Goal: Information Seeking & Learning: Learn about a topic

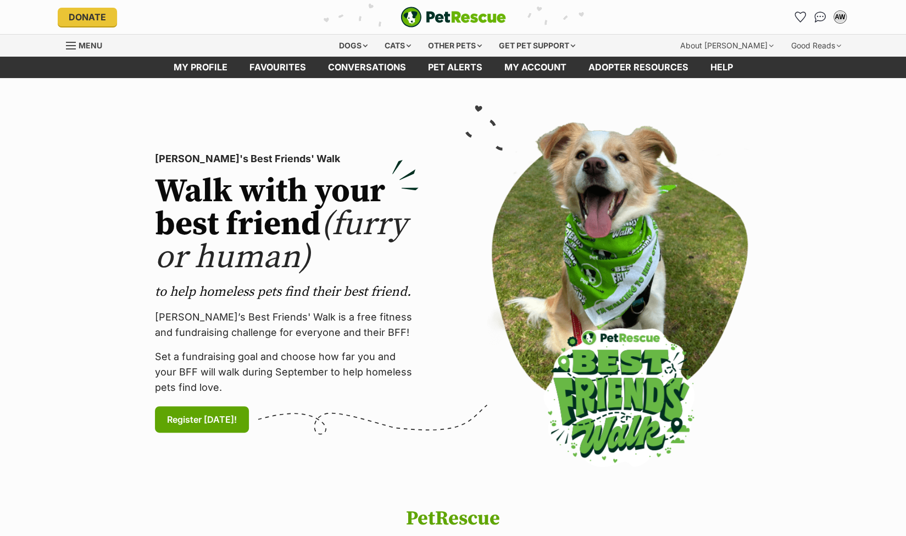
drag, startPoint x: 800, startPoint y: 17, endPoint x: 339, endPoint y: 149, distance: 479.2
click at [800, 17] on icon "Favourites" at bounding box center [800, 17] width 10 height 10
click at [362, 48] on div "Dogs" at bounding box center [353, 46] width 44 height 22
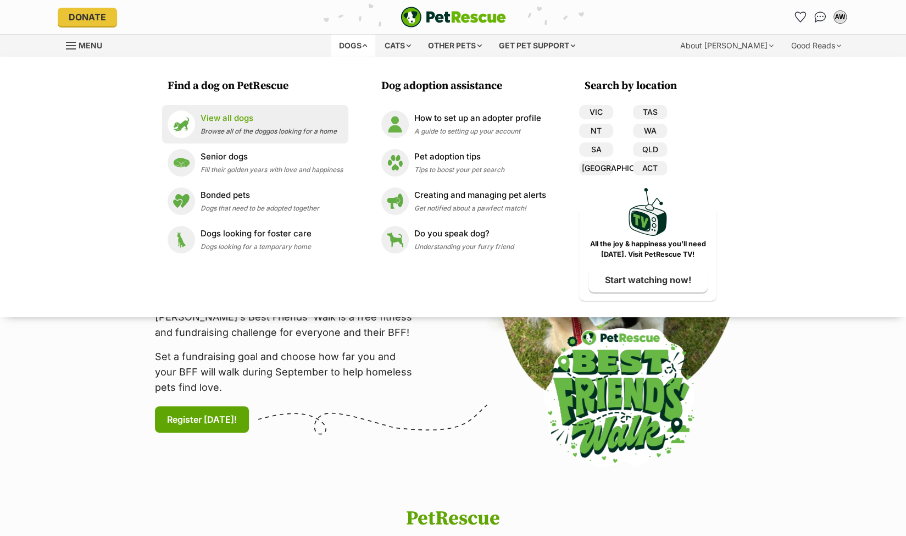
click at [229, 118] on p "View all dogs" at bounding box center [269, 118] width 136 height 13
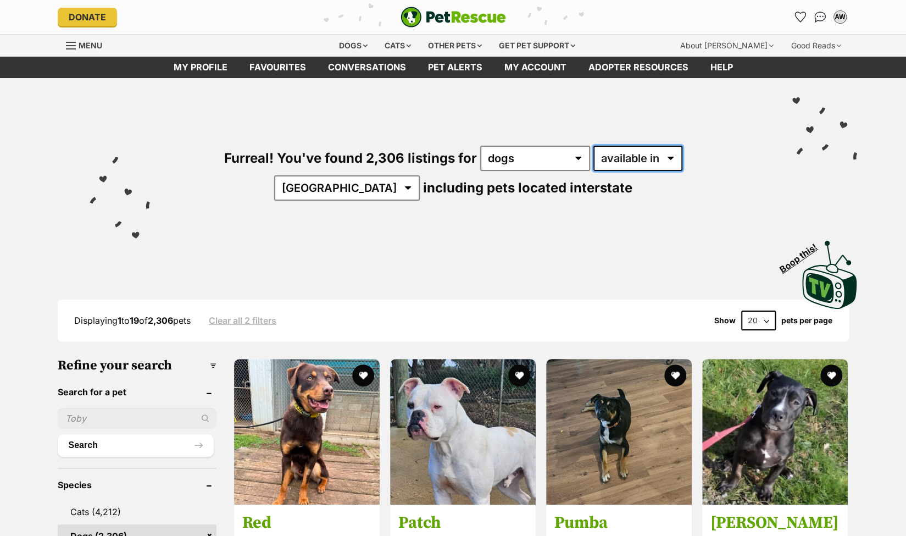
click at [630, 157] on select "available in located in" at bounding box center [638, 158] width 89 height 25
select select "disabled"
click at [594, 146] on select "available in located in" at bounding box center [638, 158] width 89 height 25
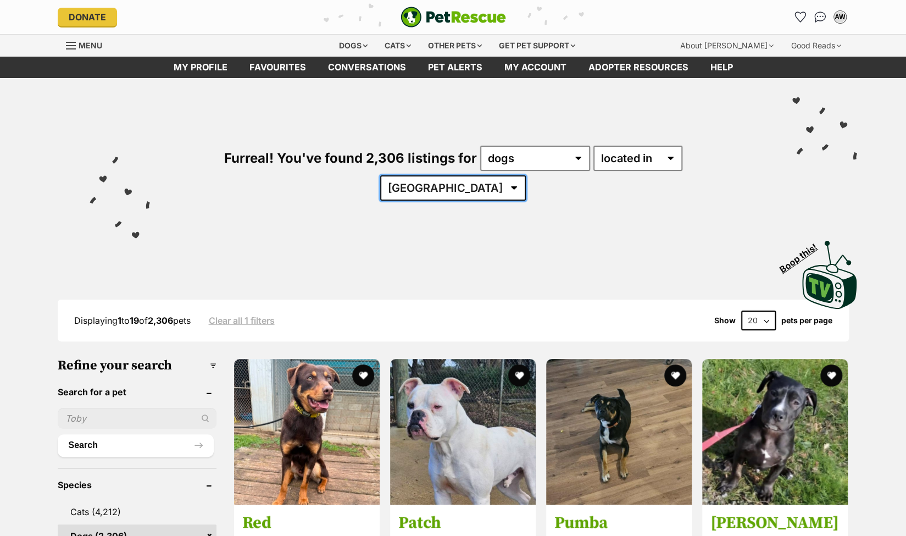
drag, startPoint x: 0, startPoint y: 0, endPoint x: 712, endPoint y: 157, distance: 728.7
click at [526, 175] on select "Australia ACT NSW QLD SA TAS VIC WA" at bounding box center [453, 187] width 146 height 25
select select "VIC"
click at [526, 175] on select "Australia ACT NSW QLD SA TAS VIC WA" at bounding box center [453, 187] width 146 height 25
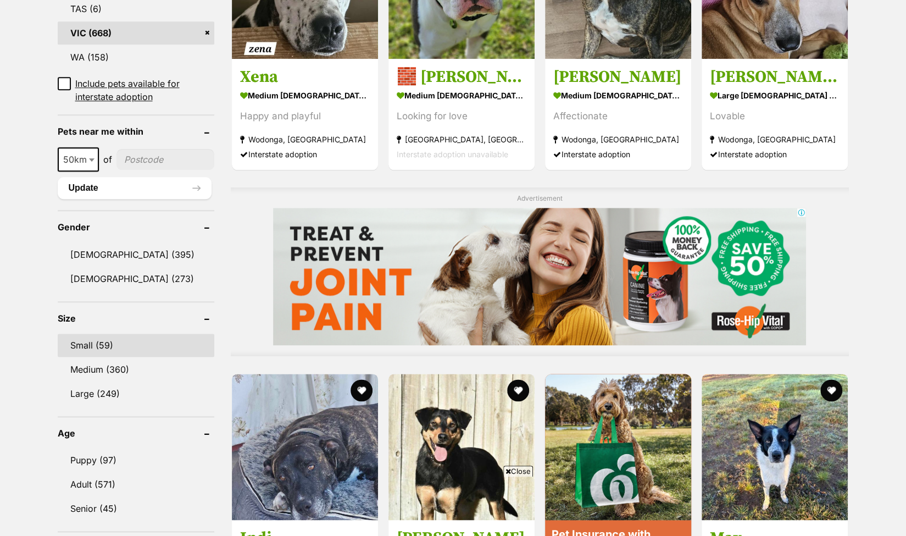
click at [84, 334] on link "Small (59)" at bounding box center [136, 345] width 157 height 23
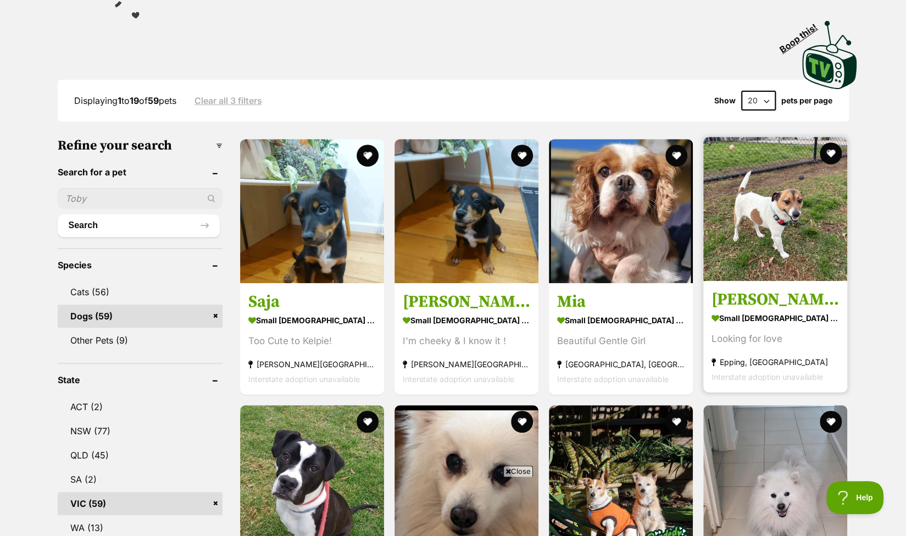
click at [781, 193] on img at bounding box center [775, 209] width 144 height 144
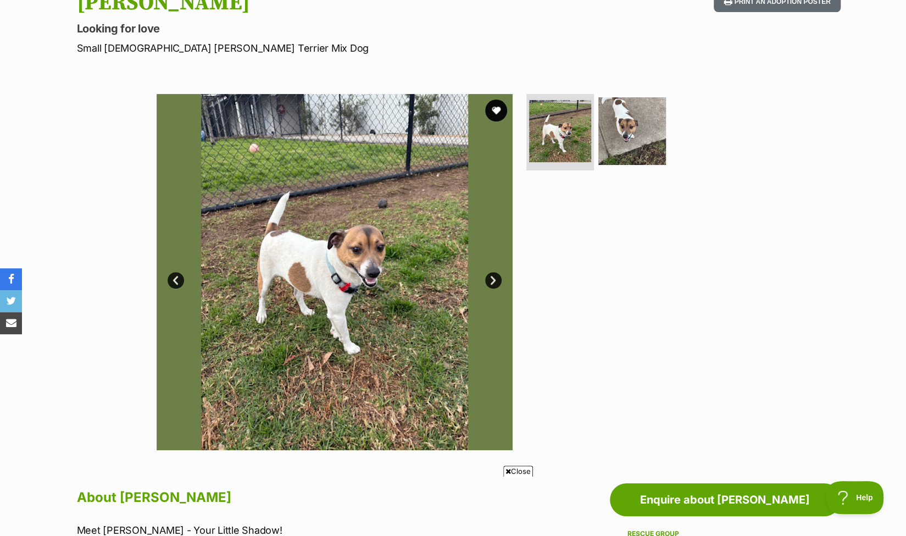
scroll to position [110, 0]
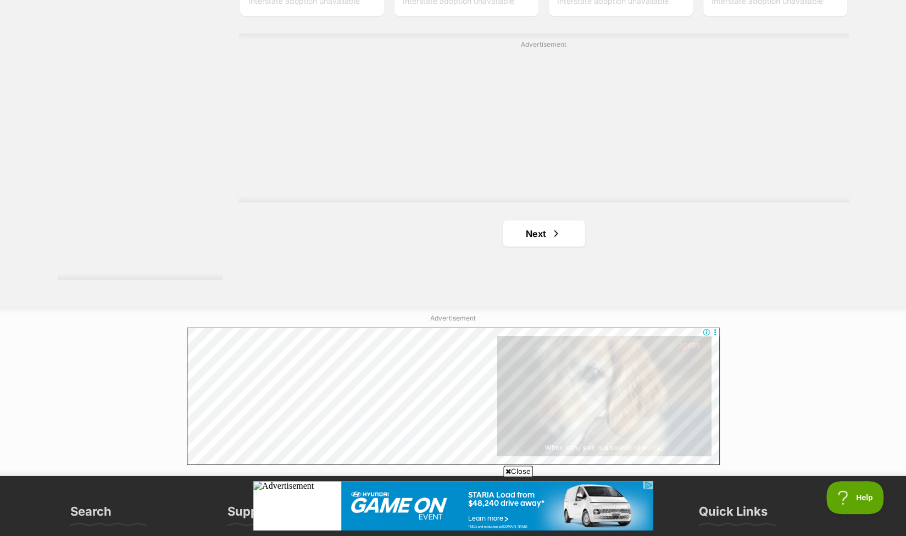
scroll to position [1972, 0]
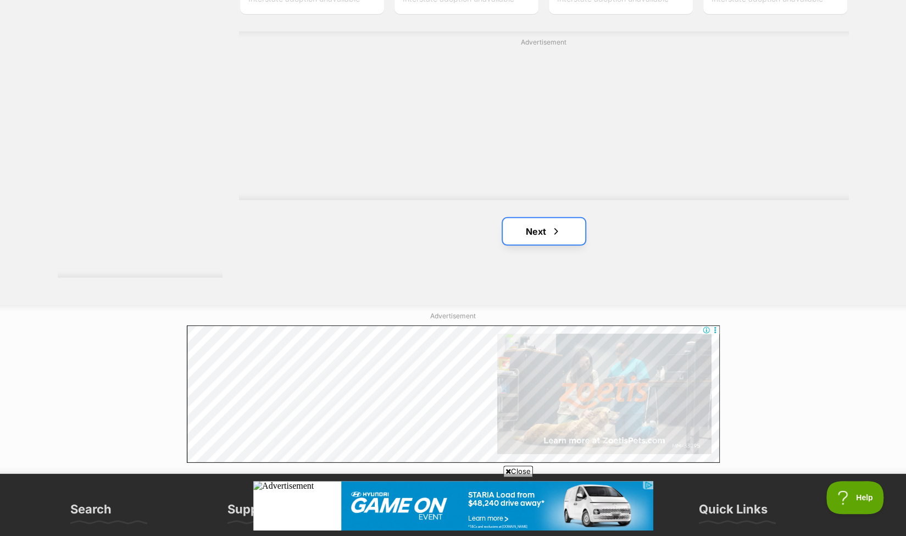
click at [532, 218] on link "Next" at bounding box center [544, 231] width 82 height 26
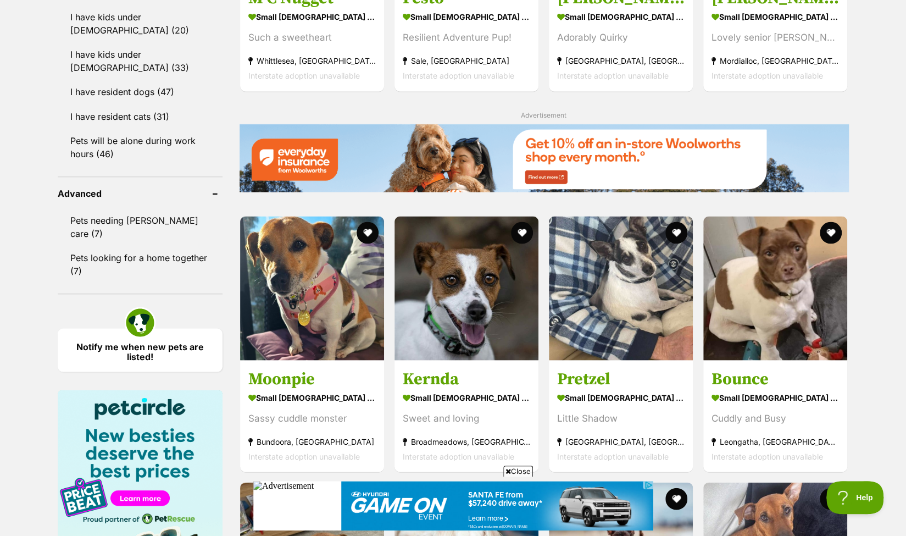
scroll to position [1319, 0]
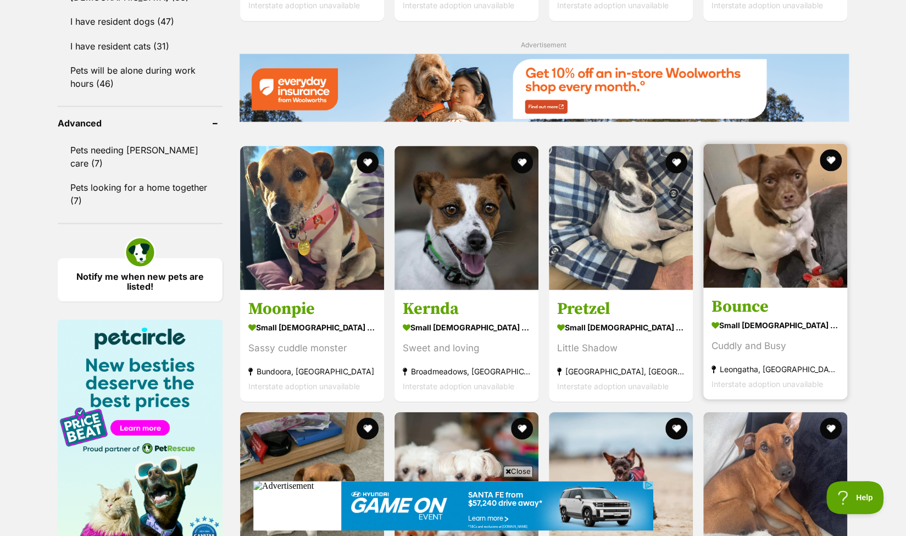
click at [766, 187] on img at bounding box center [775, 215] width 144 height 144
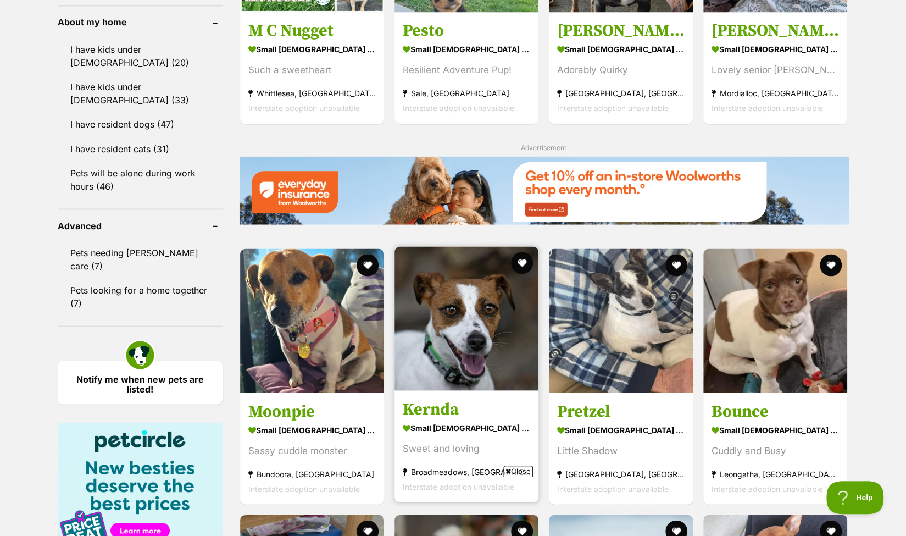
click at [460, 287] on img at bounding box center [467, 318] width 144 height 144
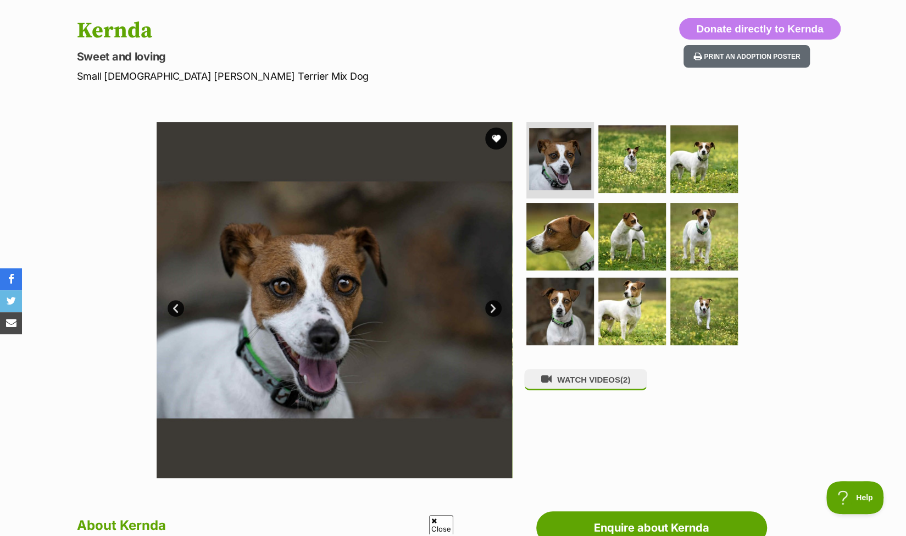
scroll to position [110, 0]
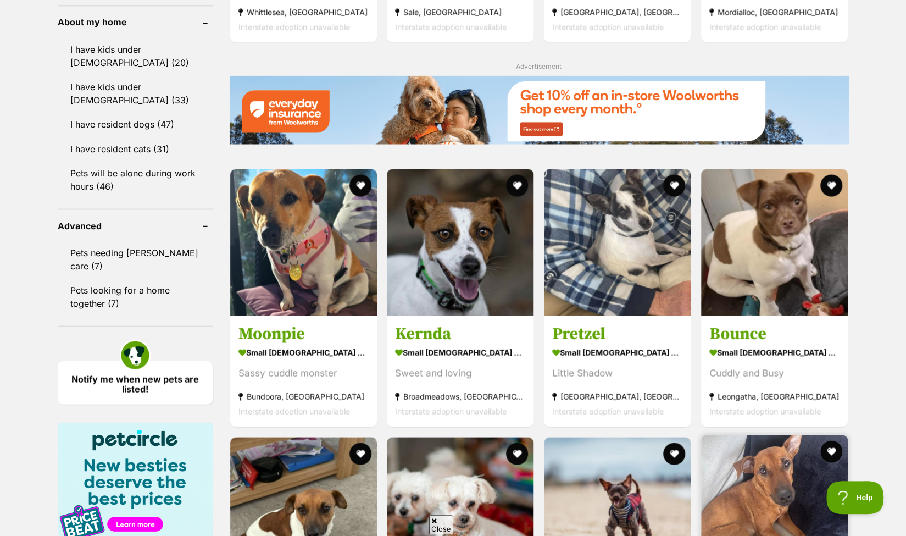
click at [762, 435] on img at bounding box center [774, 508] width 147 height 147
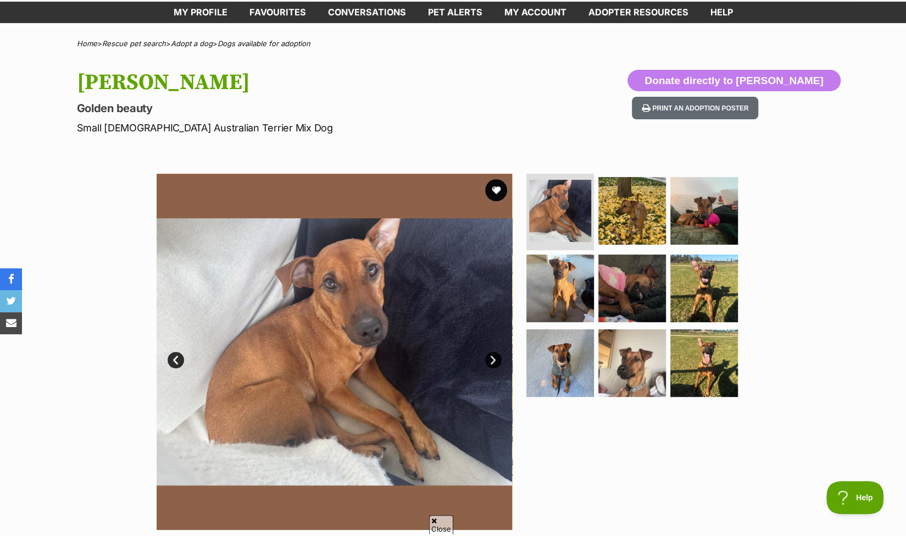
click at [495, 361] on link "Next" at bounding box center [493, 360] width 16 height 16
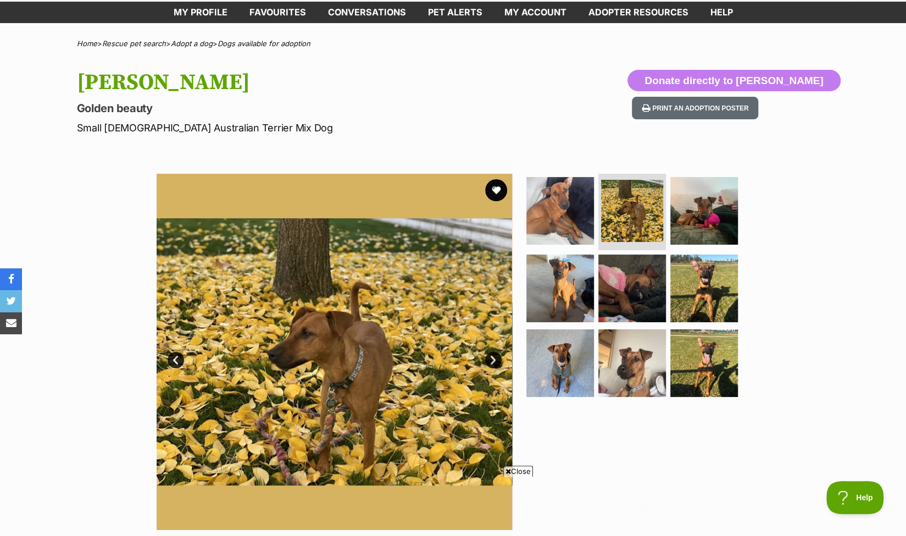
click at [495, 361] on link "Next" at bounding box center [493, 360] width 16 height 16
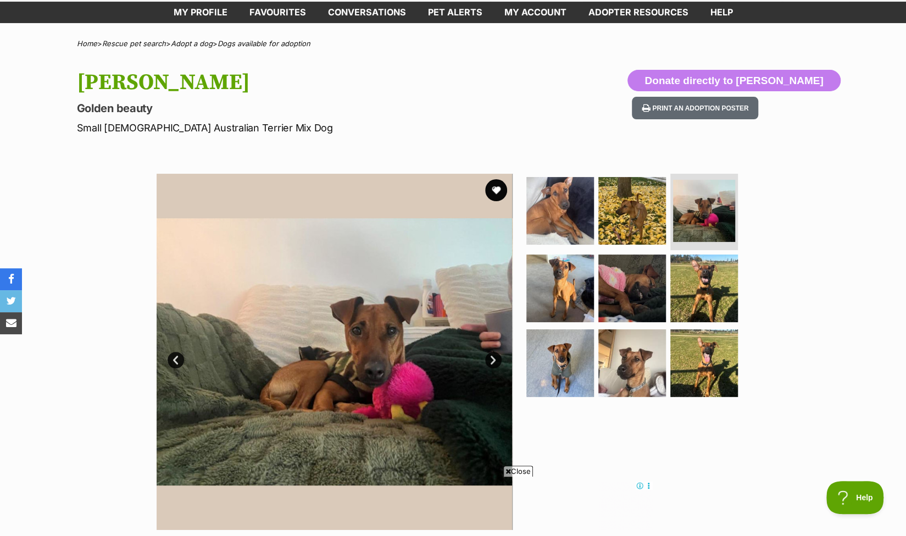
click at [495, 361] on link "Next" at bounding box center [493, 360] width 16 height 16
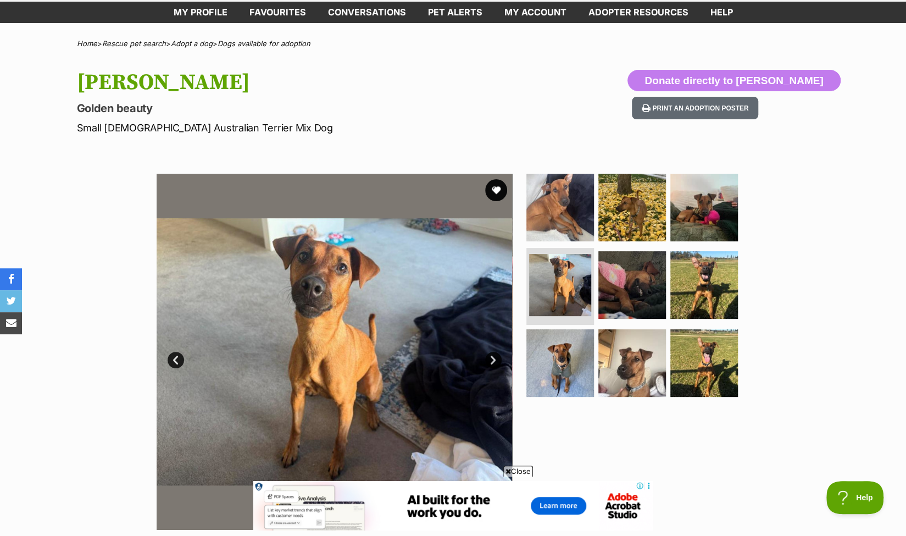
click at [495, 361] on link "Next" at bounding box center [493, 360] width 16 height 16
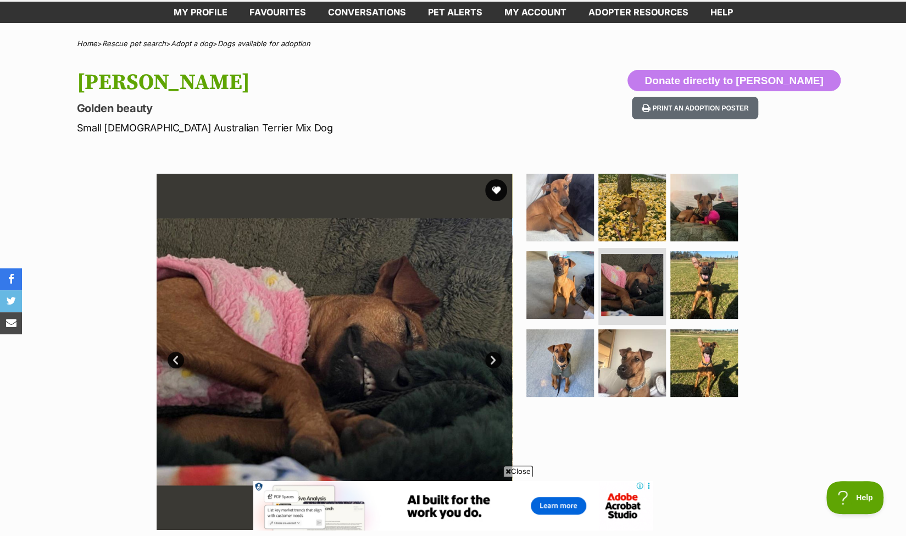
click at [495, 361] on link "Next" at bounding box center [493, 360] width 16 height 16
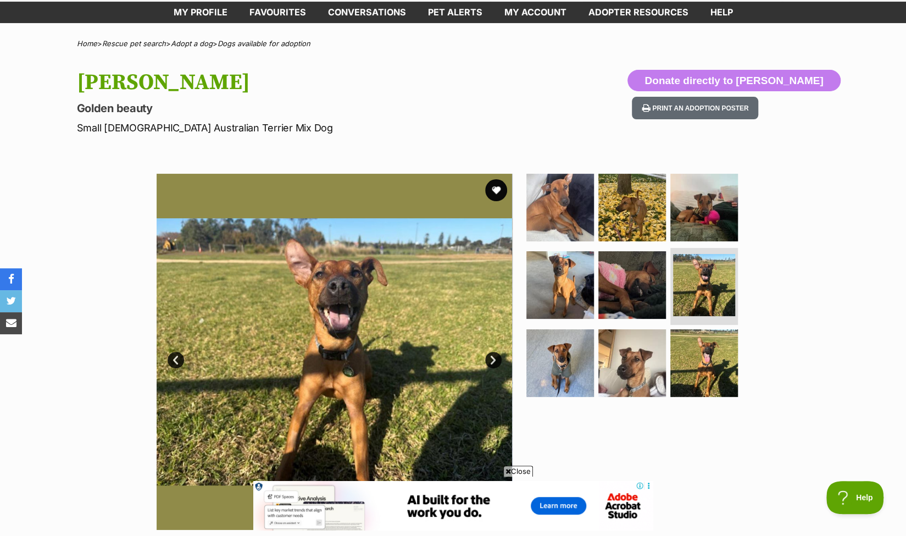
click at [495, 361] on link "Next" at bounding box center [493, 360] width 16 height 16
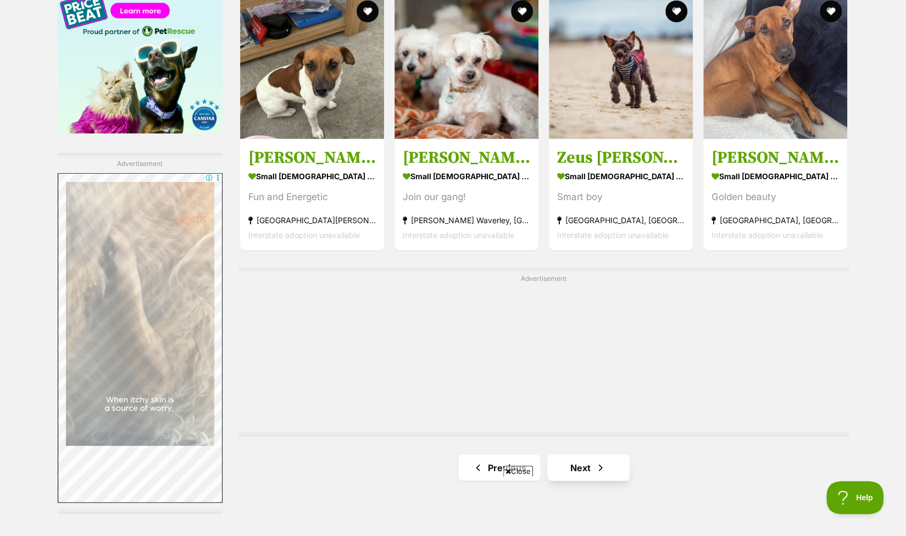
scroll to position [1753, 0]
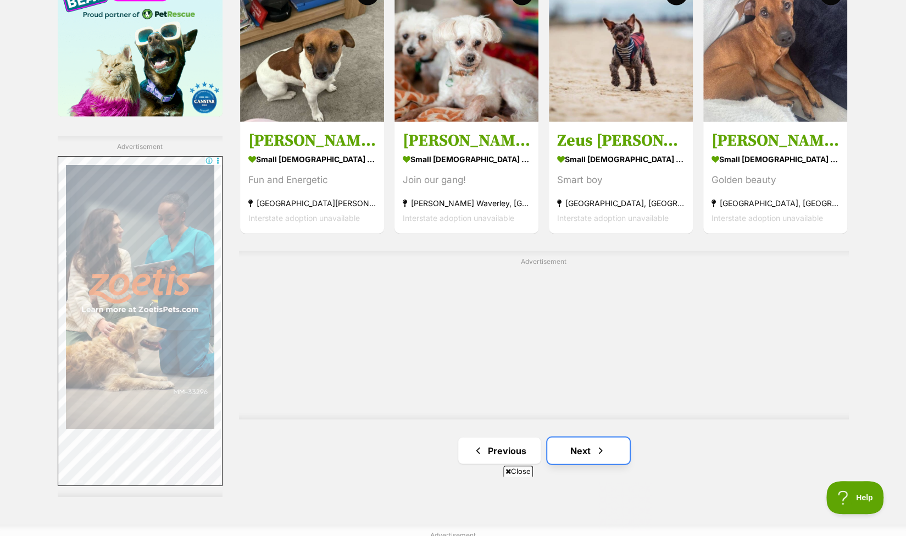
click at [578, 437] on link "Next" at bounding box center [588, 450] width 82 height 26
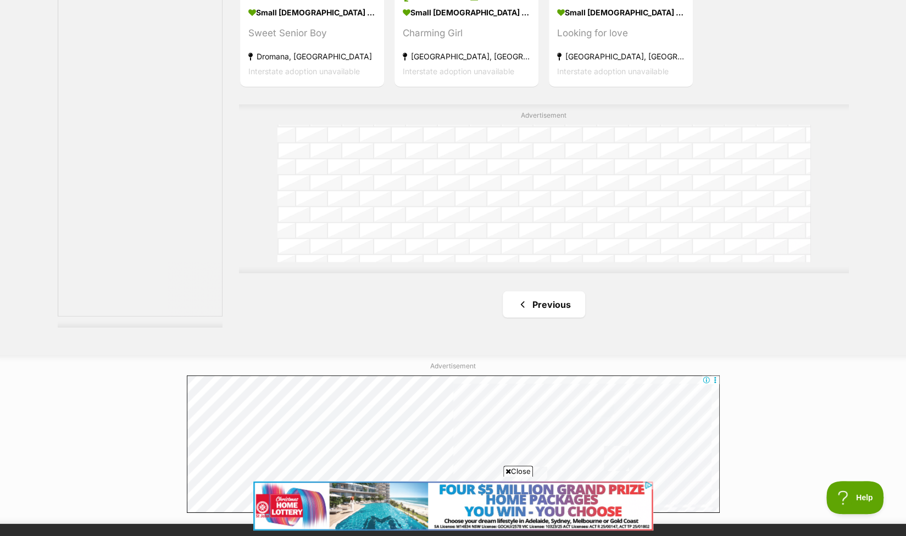
scroll to position [2033, 0]
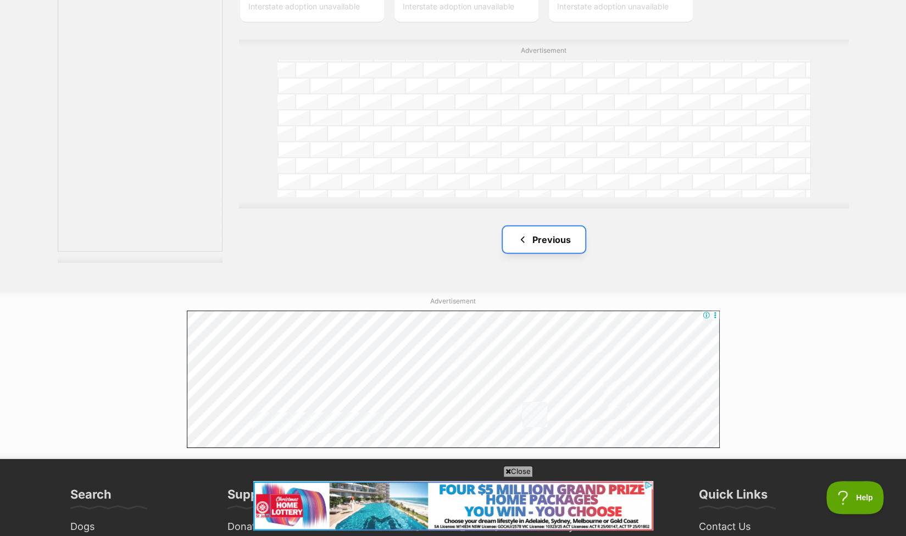
click at [543, 226] on link "Previous" at bounding box center [544, 239] width 82 height 26
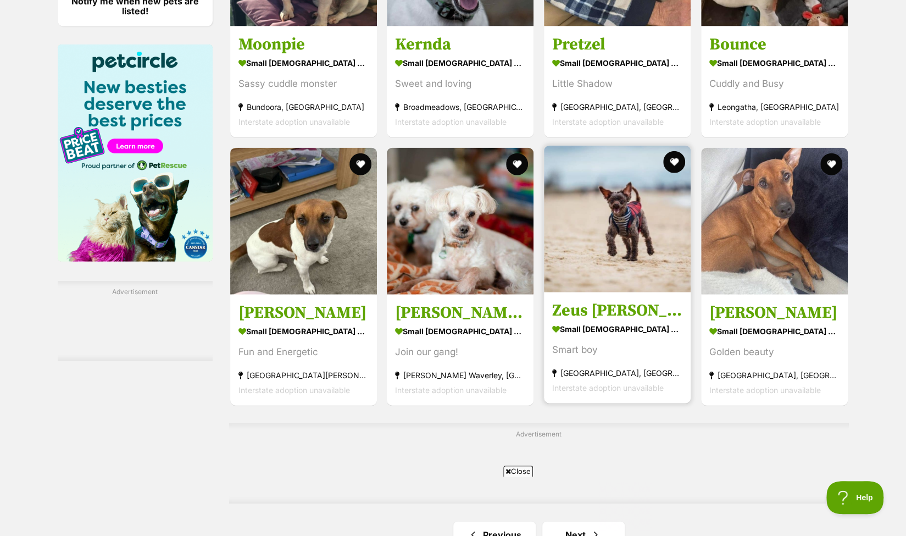
click at [608, 224] on img at bounding box center [617, 219] width 147 height 147
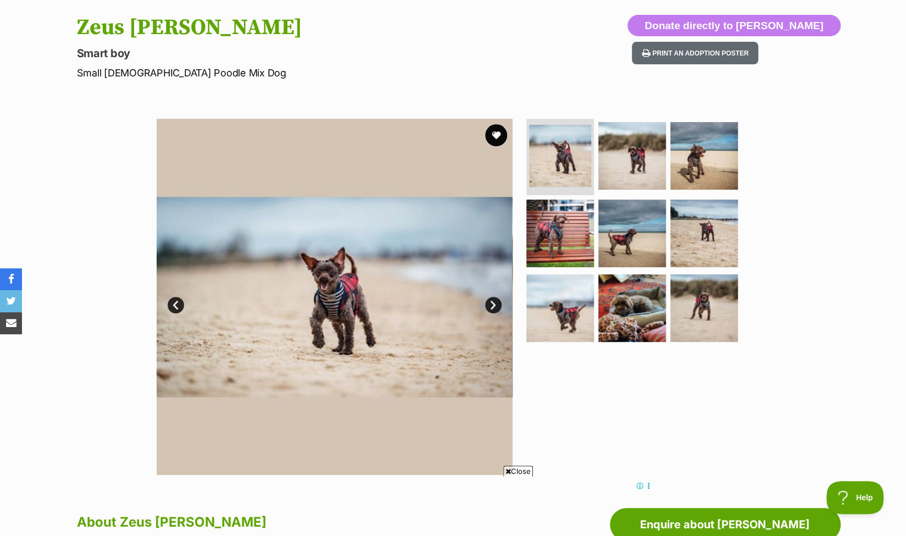
click at [494, 302] on link "Next" at bounding box center [493, 305] width 16 height 16
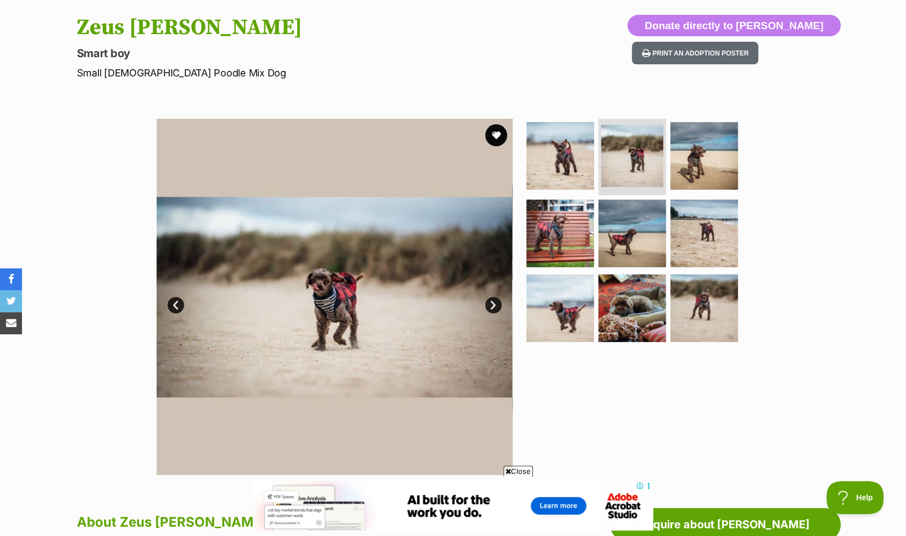
click at [494, 302] on link "Next" at bounding box center [493, 305] width 16 height 16
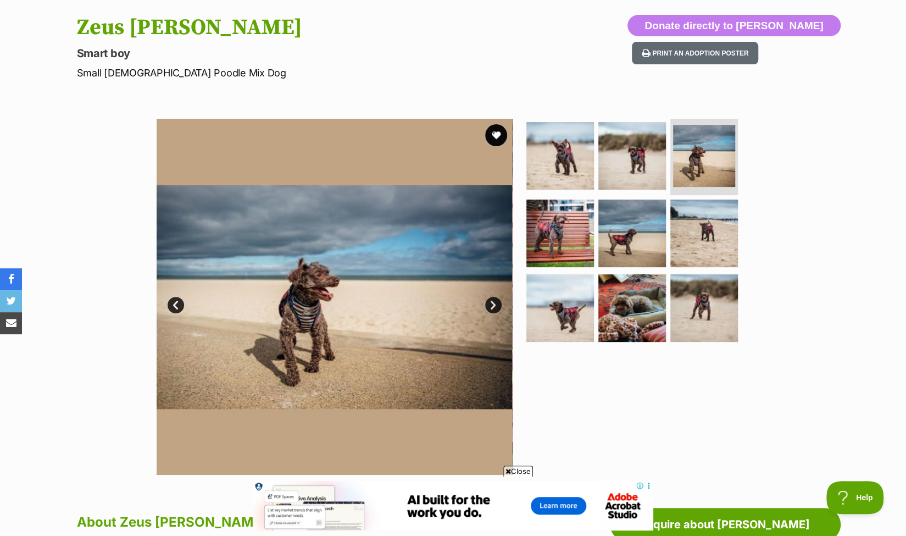
click at [494, 302] on link "Next" at bounding box center [493, 305] width 16 height 16
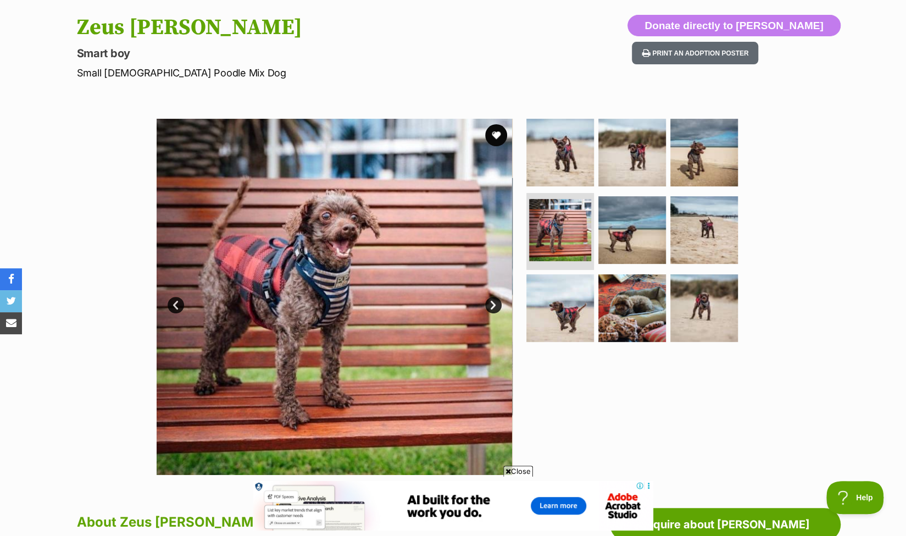
click at [494, 302] on link "Next" at bounding box center [493, 305] width 16 height 16
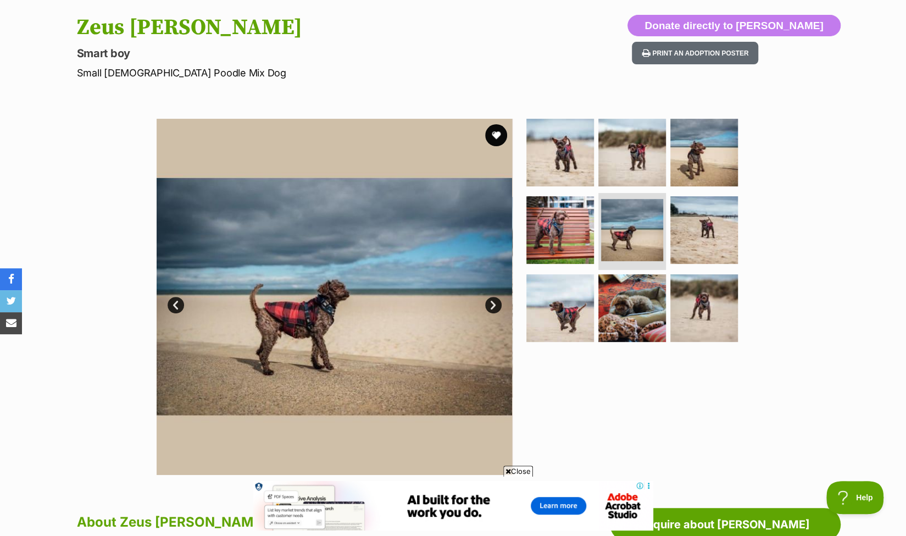
click at [494, 302] on link "Next" at bounding box center [493, 305] width 16 height 16
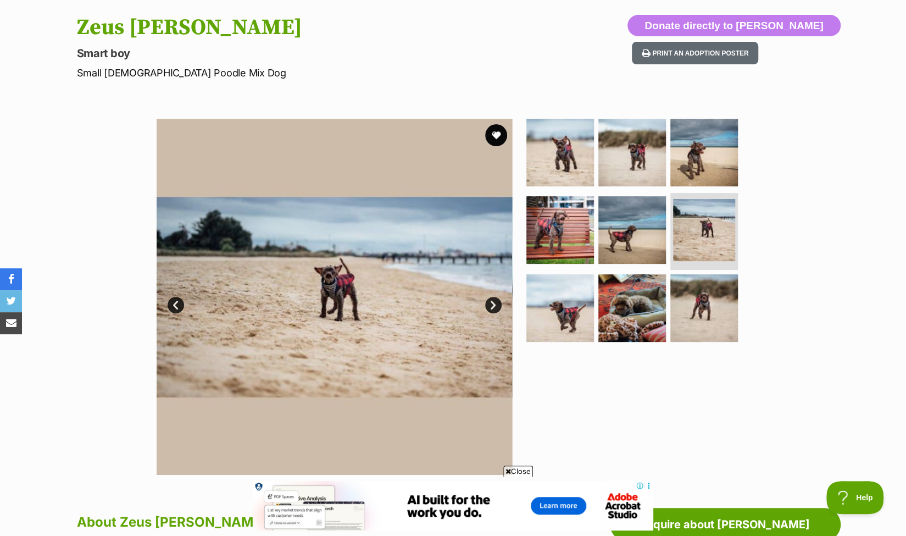
click at [494, 302] on link "Next" at bounding box center [493, 305] width 16 height 16
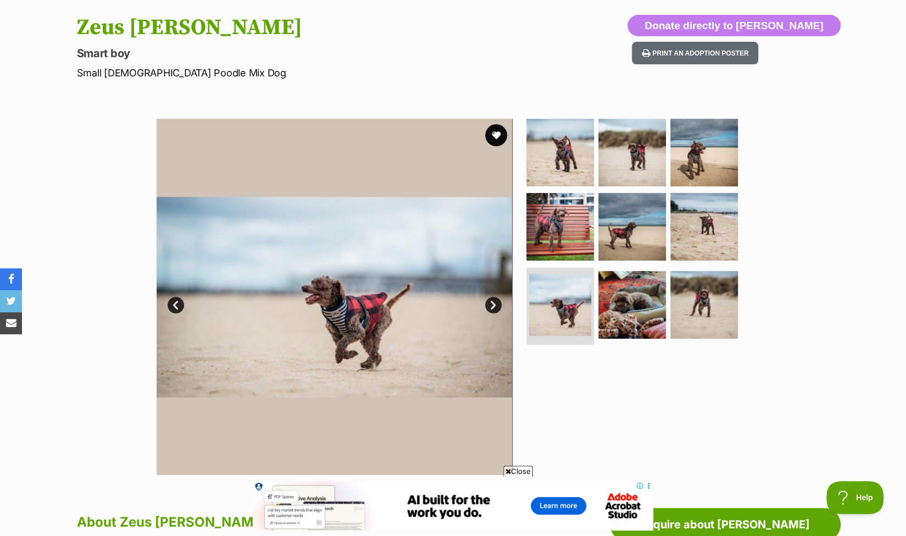
click at [494, 302] on link "Next" at bounding box center [493, 305] width 16 height 16
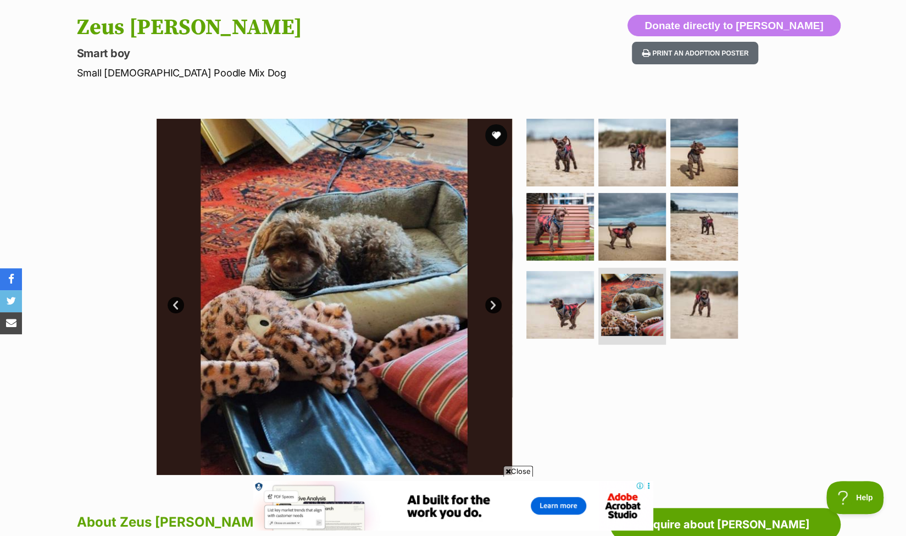
click at [494, 302] on link "Next" at bounding box center [493, 305] width 16 height 16
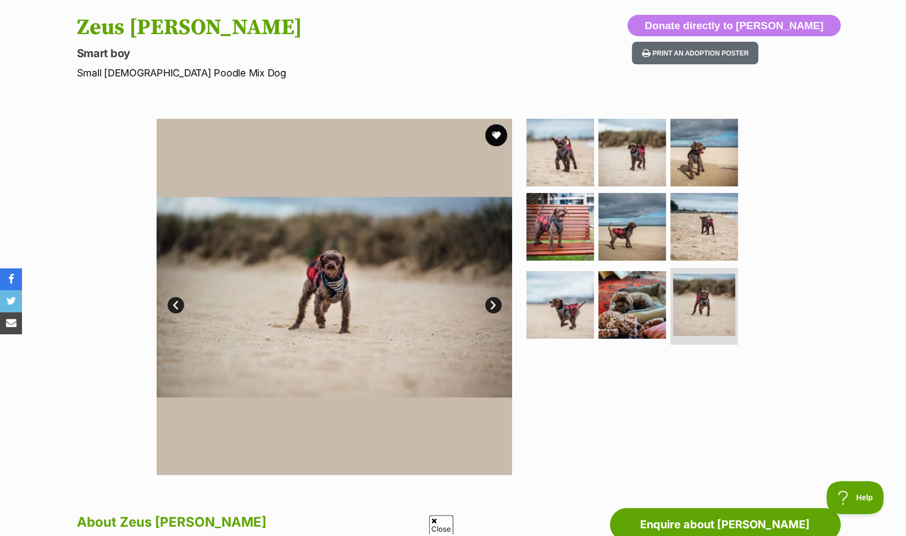
click at [494, 302] on link "Next" at bounding box center [493, 305] width 16 height 16
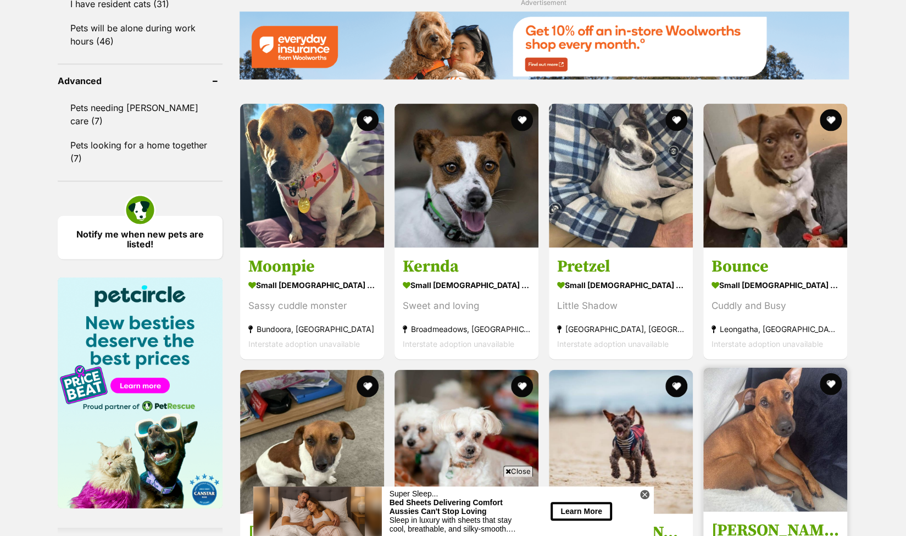
click at [756, 406] on img at bounding box center [775, 440] width 144 height 144
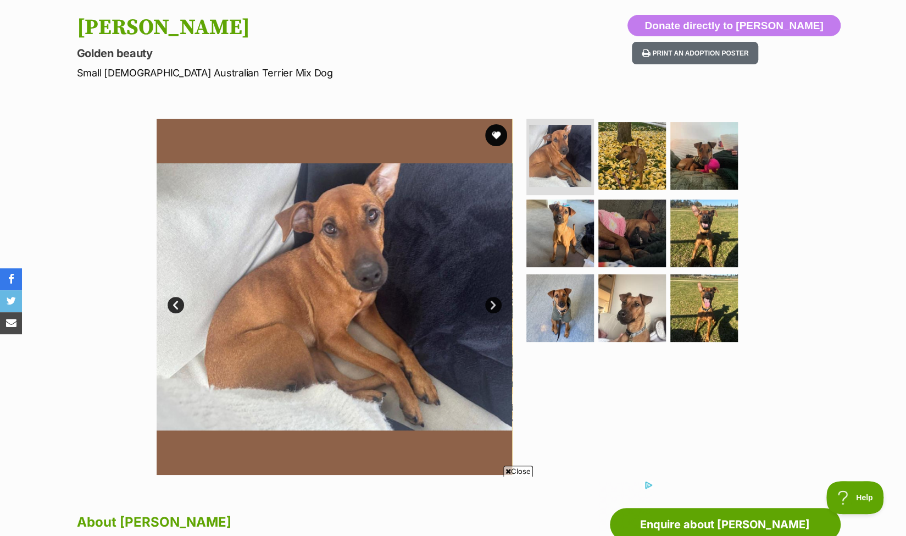
click at [492, 301] on link "Next" at bounding box center [493, 305] width 16 height 16
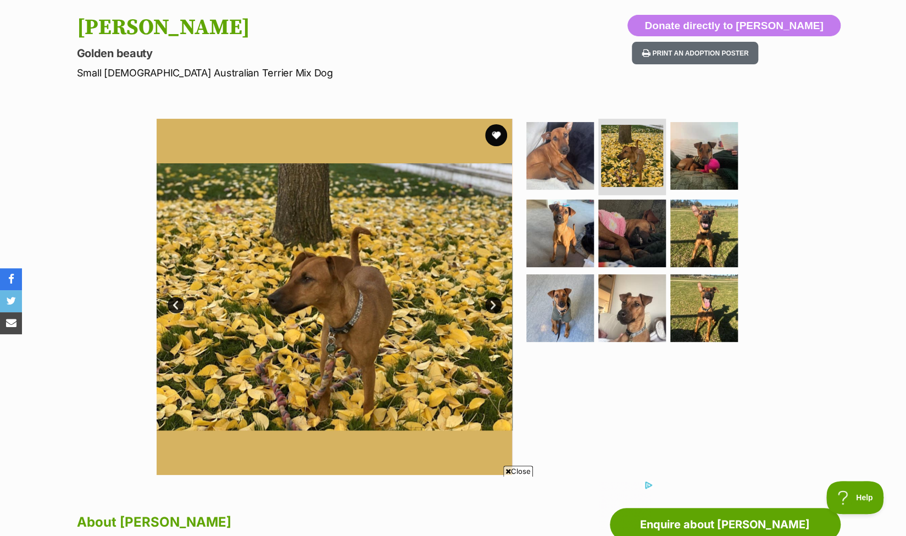
click at [492, 301] on link "Next" at bounding box center [493, 305] width 16 height 16
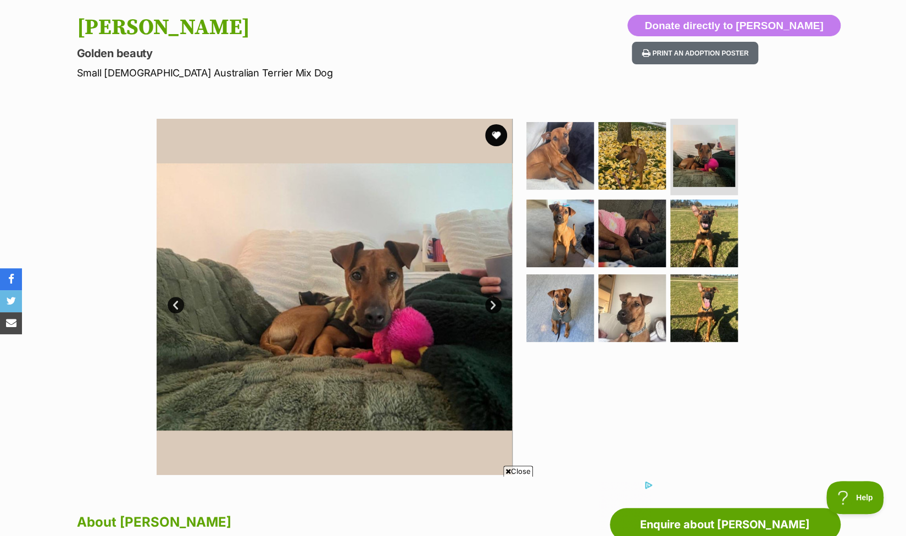
click at [492, 301] on link "Next" at bounding box center [493, 305] width 16 height 16
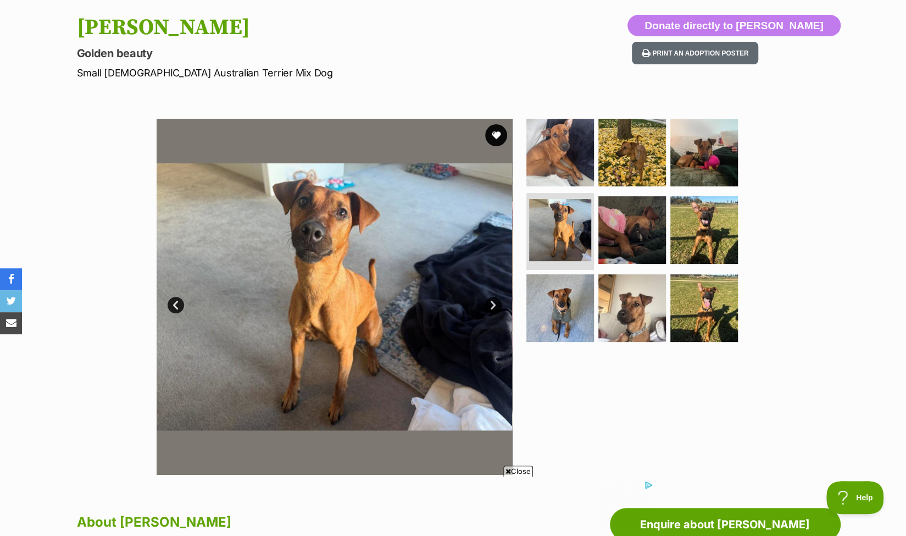
click at [492, 301] on link "Next" at bounding box center [493, 305] width 16 height 16
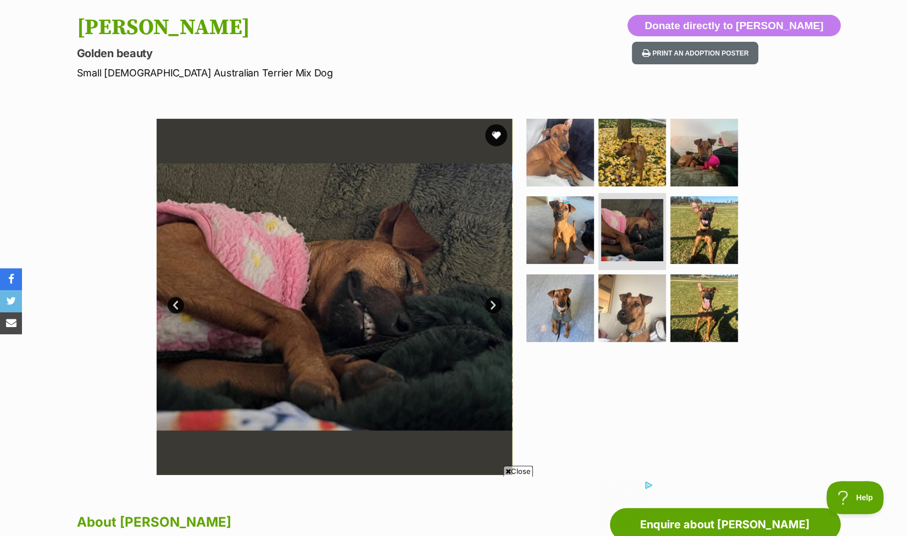
click at [492, 301] on link "Next" at bounding box center [493, 305] width 16 height 16
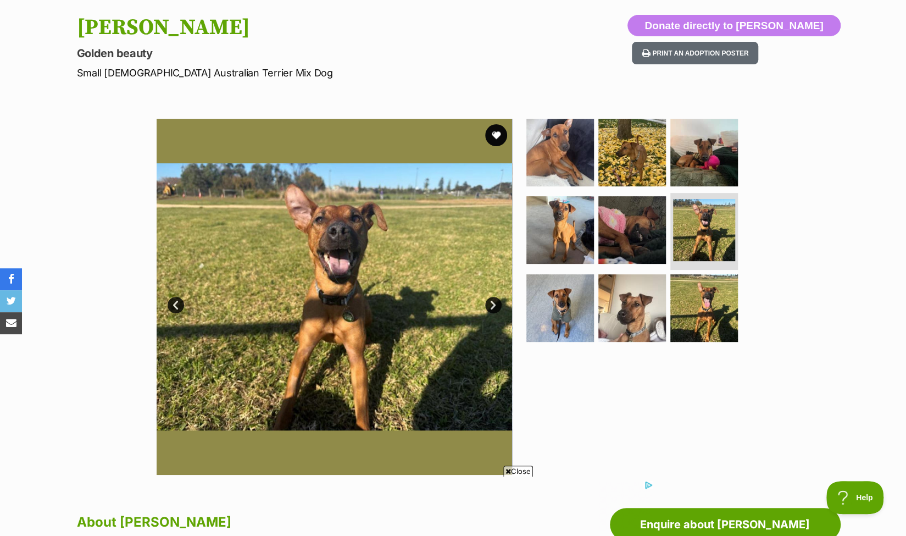
click at [492, 301] on link "Next" at bounding box center [493, 305] width 16 height 16
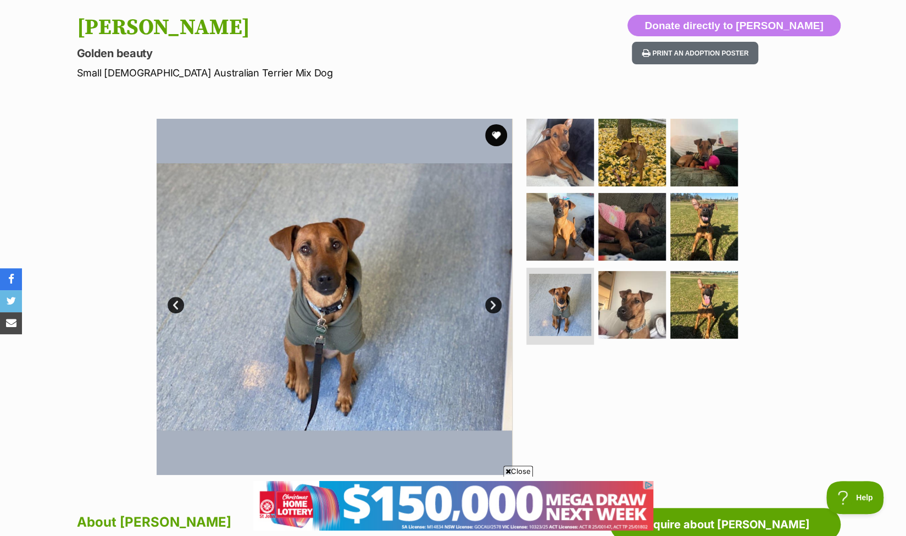
click at [494, 302] on link "Next" at bounding box center [493, 305] width 16 height 16
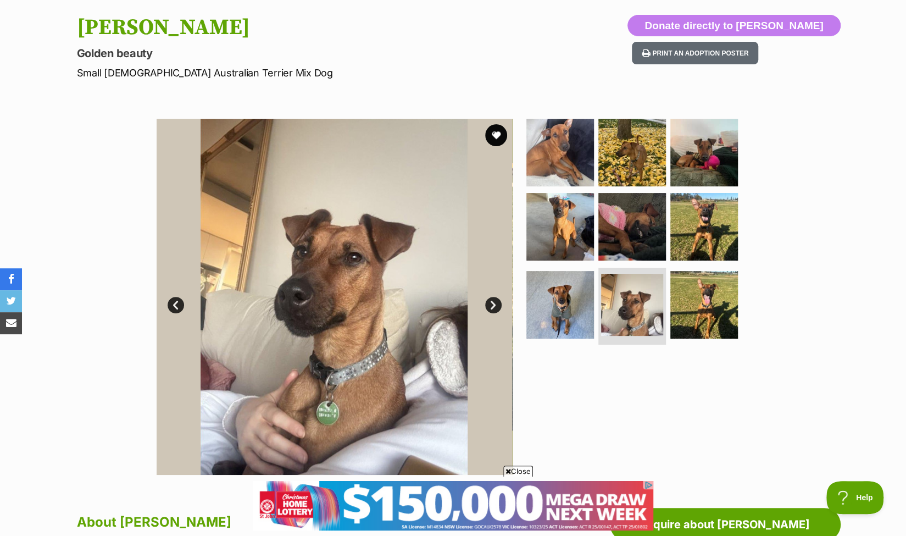
click at [494, 302] on link "Next" at bounding box center [493, 305] width 16 height 16
